Goal: Transaction & Acquisition: Obtain resource

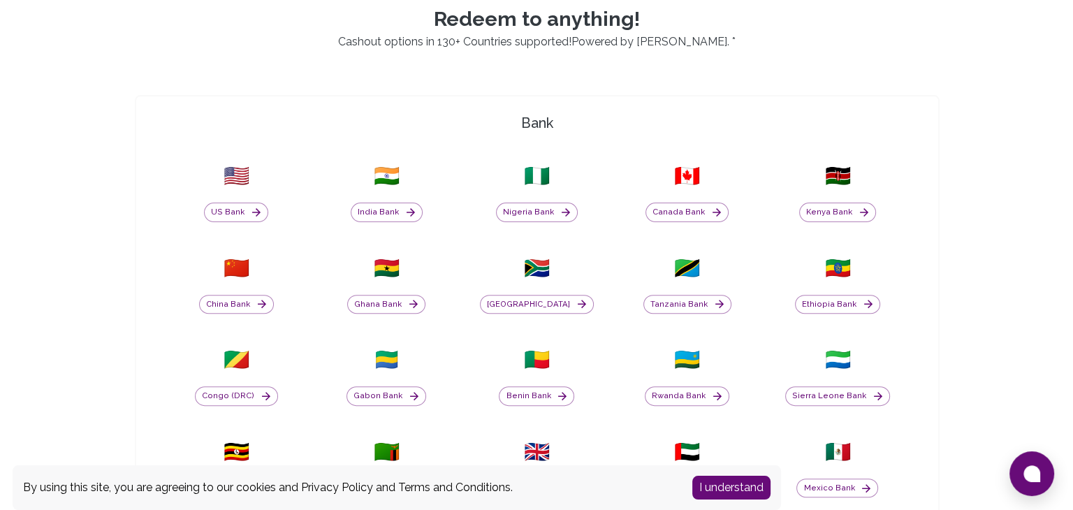
scroll to position [419, 0]
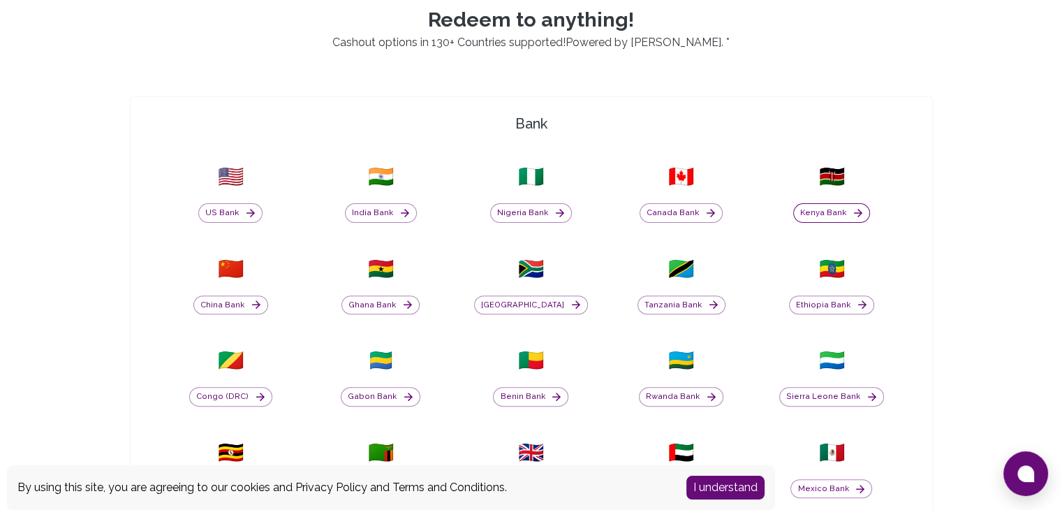
click at [821, 217] on button "Kenya Bank" at bounding box center [831, 213] width 77 height 20
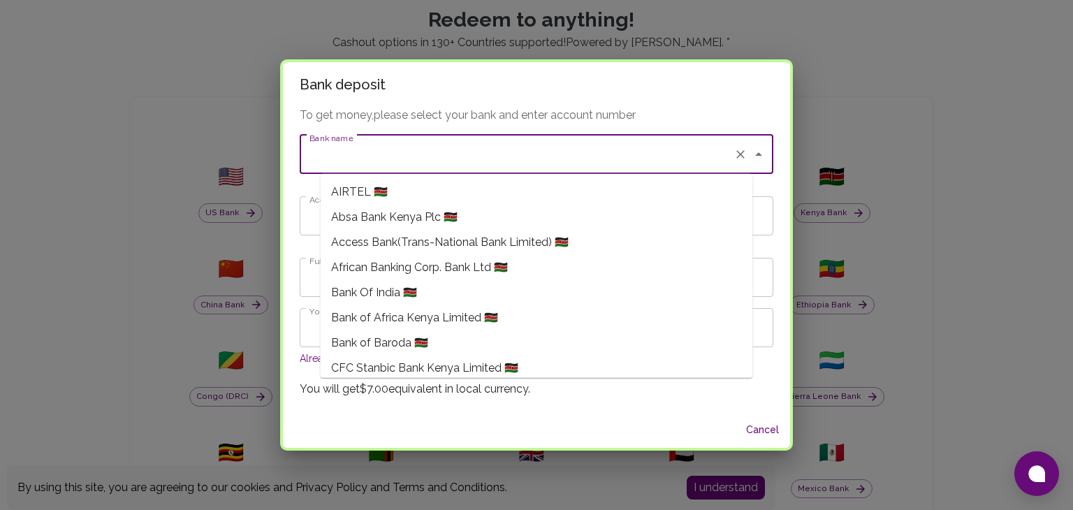
click at [700, 157] on input "Bank name" at bounding box center [517, 154] width 422 height 27
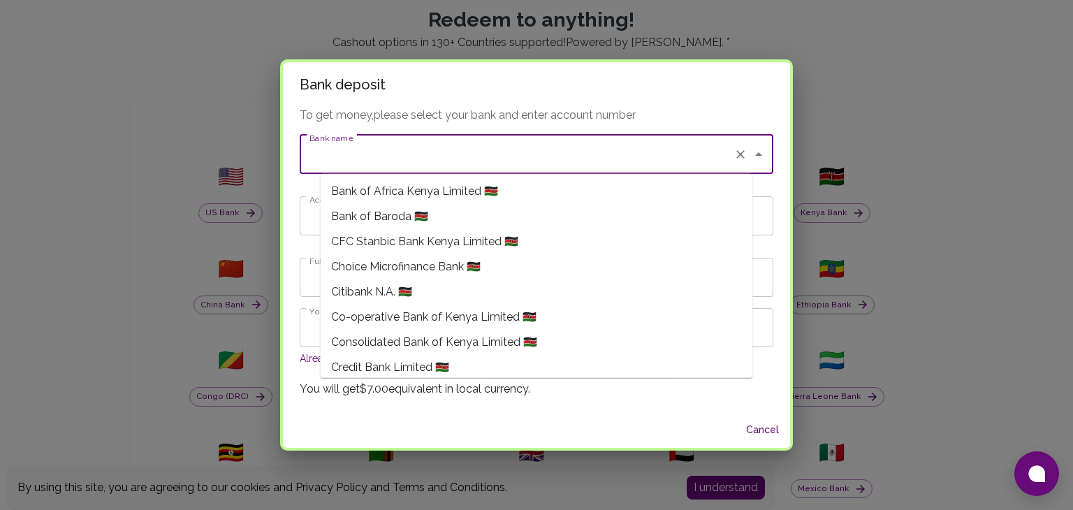
scroll to position [140, 0]
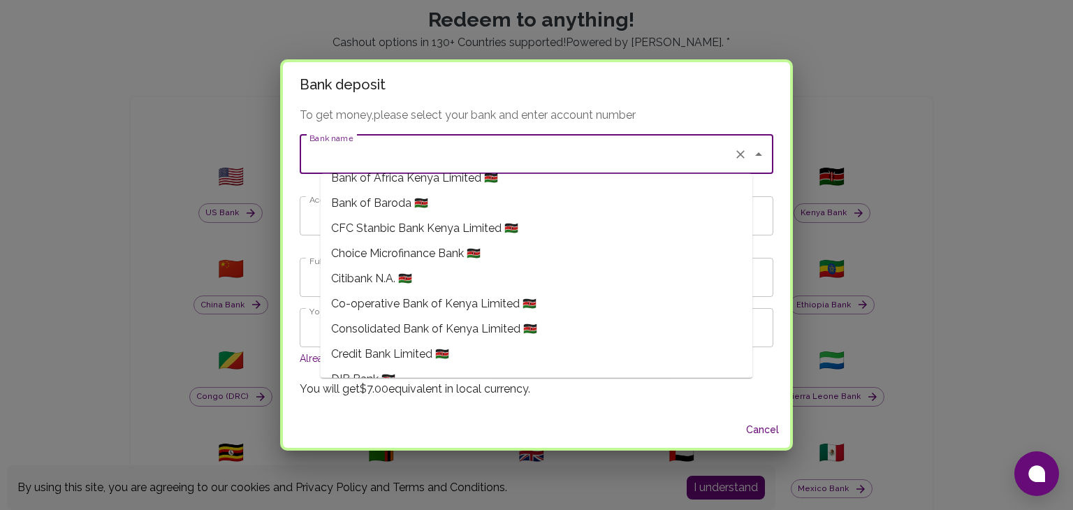
click at [543, 297] on li "Co-operative Bank of Kenya Limited 🇰🇪" at bounding box center [536, 303] width 432 height 25
type input "Co-operative Bank of Kenya Limited"
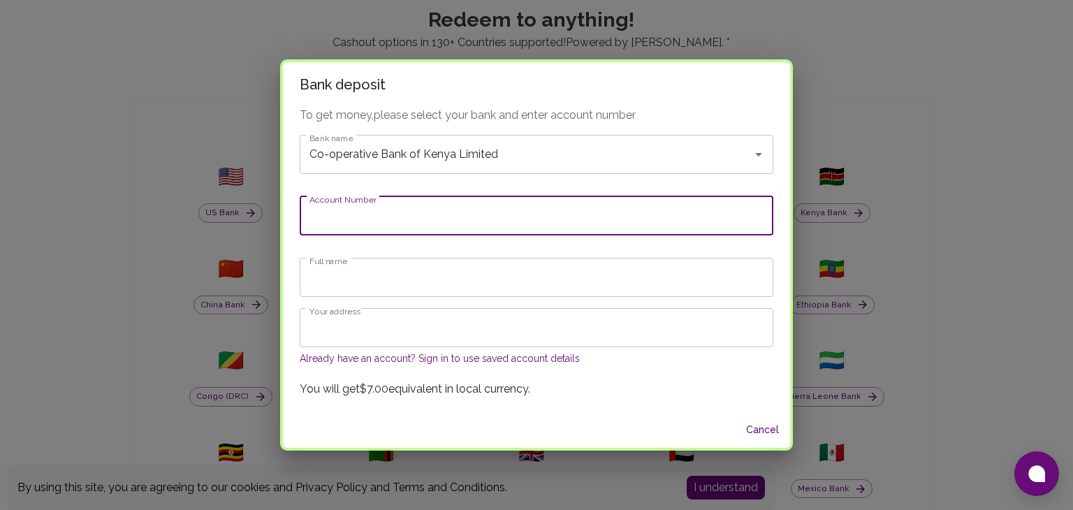
click at [504, 217] on input "Account Number" at bounding box center [537, 215] width 474 height 39
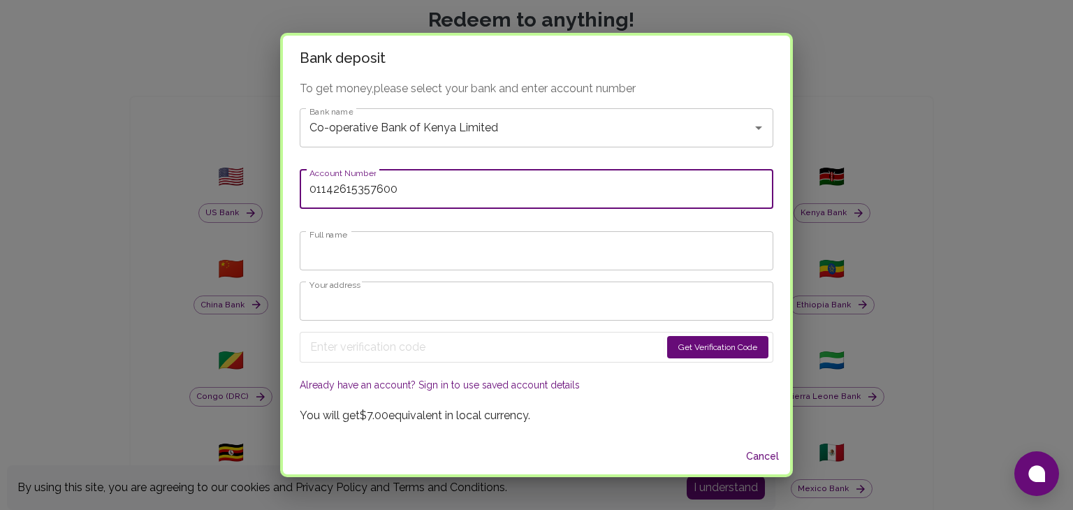
type input "01142615357600"
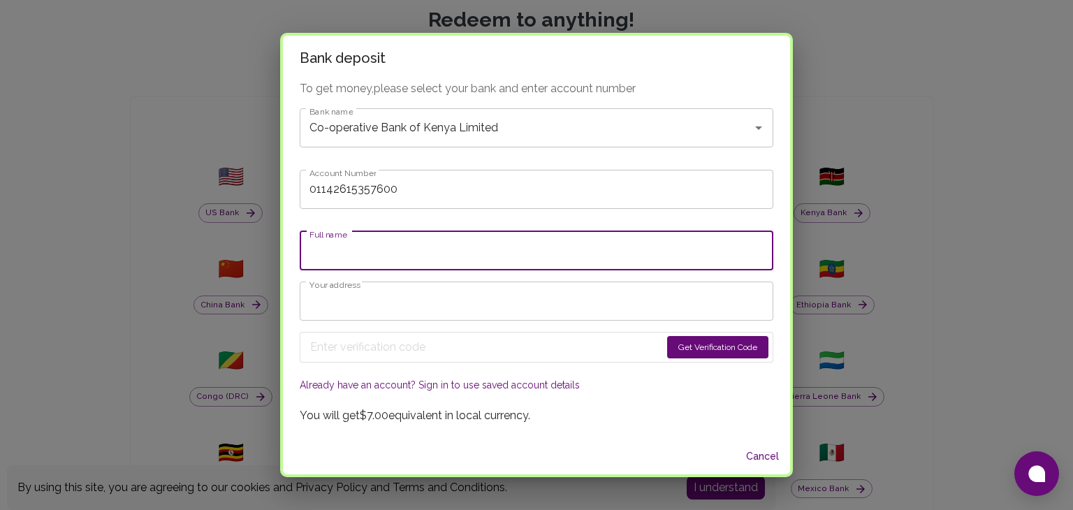
click at [460, 253] on input "Full name" at bounding box center [537, 250] width 474 height 39
type input "[PERSON_NAME] Wawitima [PERSON_NAME]"
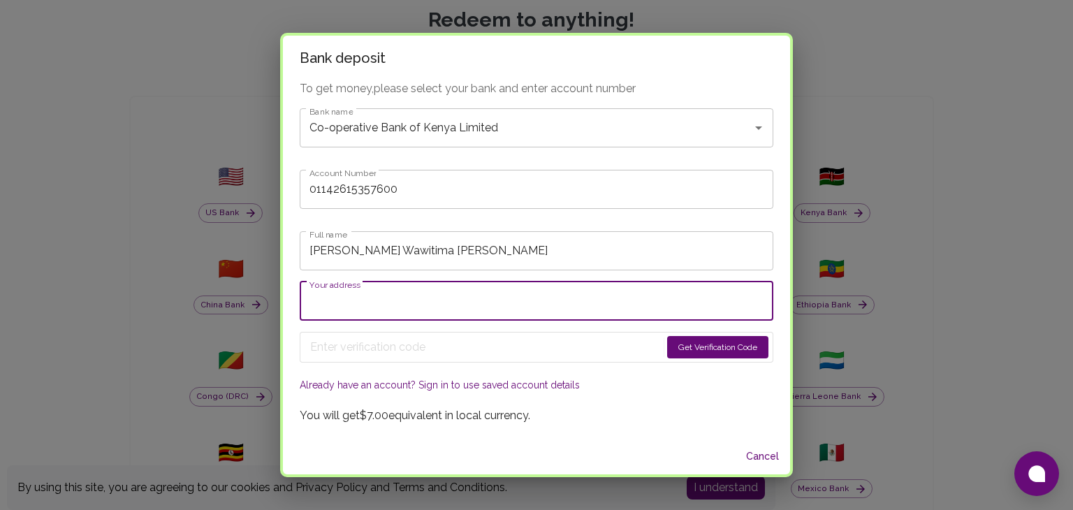
click at [430, 300] on input "Your address" at bounding box center [537, 300] width 474 height 39
type input "[EMAIL_ADDRESS][DOMAIN_NAME]"
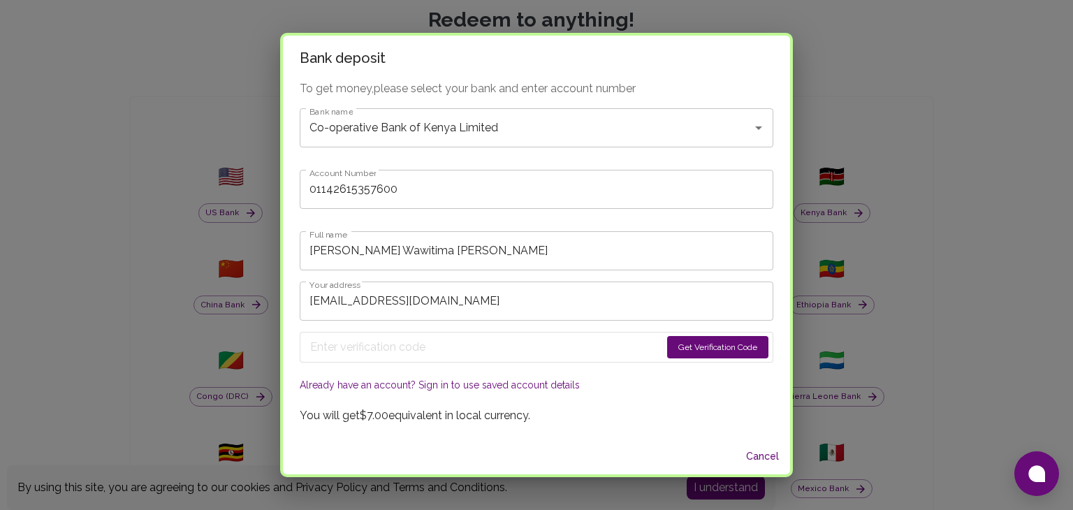
click at [668, 344] on button "Get Verification Code" at bounding box center [717, 347] width 101 height 22
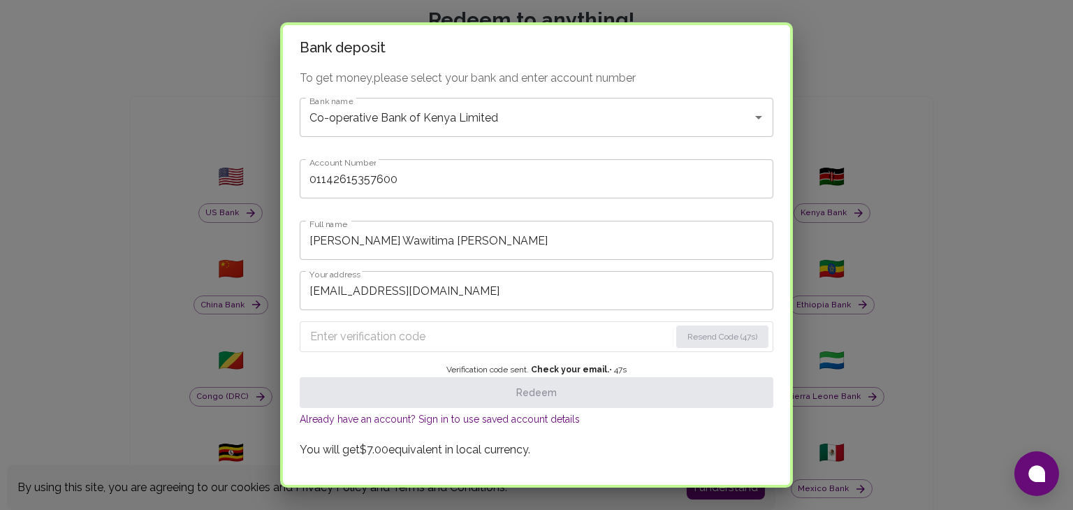
click at [449, 339] on input "Enter verification code" at bounding box center [490, 336] width 360 height 22
paste input "2763"
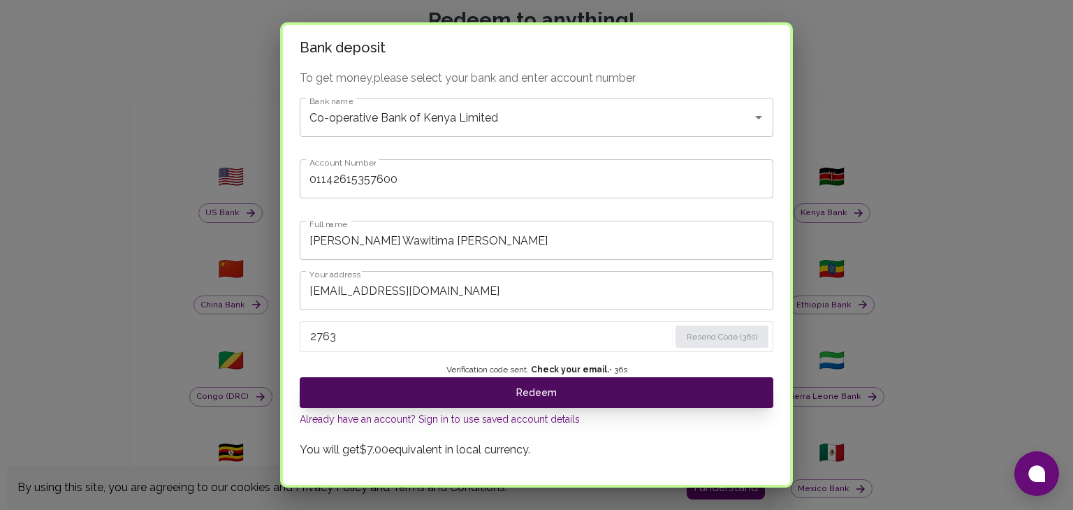
type input "2763"
click at [573, 392] on button "Redeem" at bounding box center [537, 392] width 474 height 31
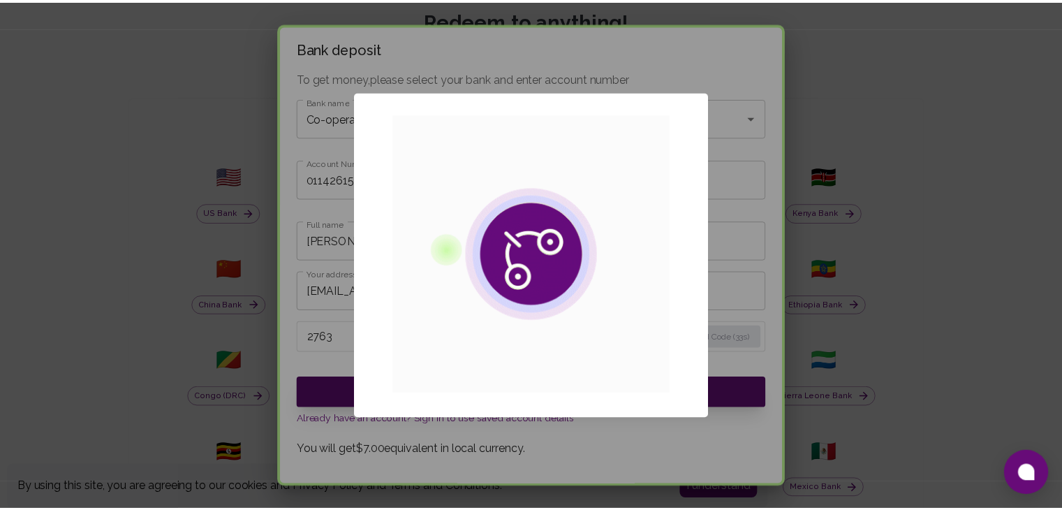
scroll to position [0, 0]
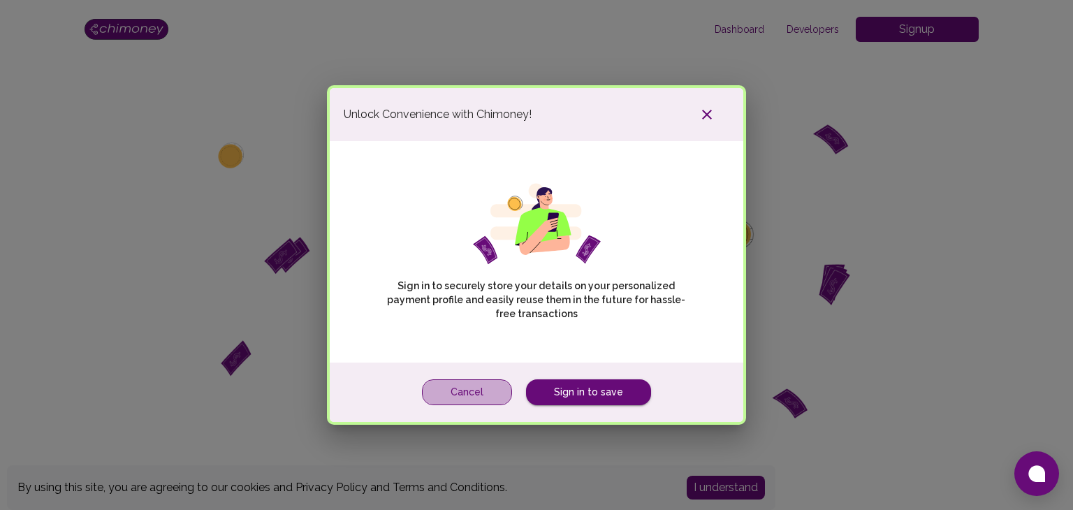
click at [460, 398] on button "Cancel" at bounding box center [467, 392] width 90 height 26
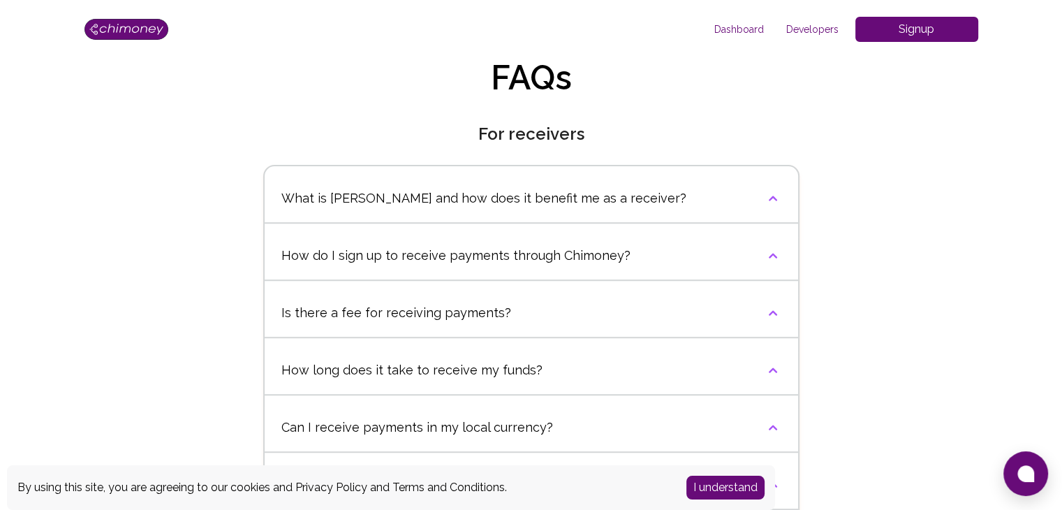
scroll to position [489, 0]
